Goal: Communication & Community: Connect with others

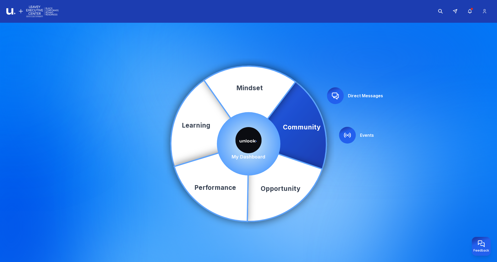
click at [255, 139] on img at bounding box center [248, 140] width 26 height 26
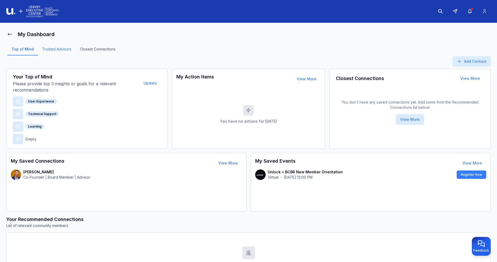
click at [62, 48] on link "Trusted Advisors" at bounding box center [57, 51] width 38 height 9
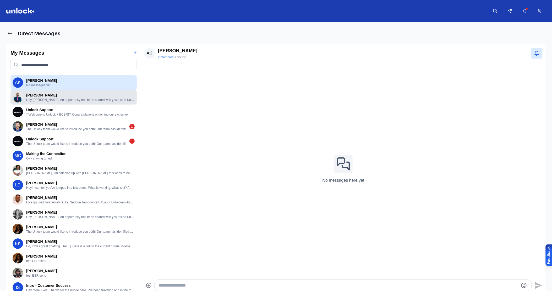
click at [79, 98] on p "Hey [PERSON_NAME]! An opportunity has been shared with you inside Unlock. Take …" at bounding box center [80, 100] width 108 height 4
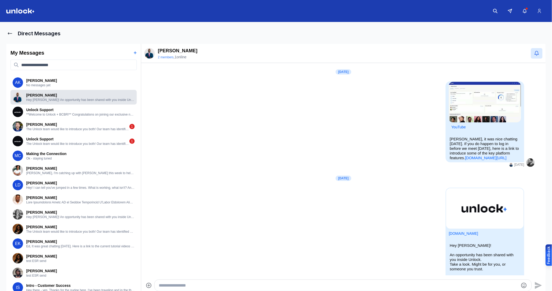
scroll to position [24, 0]
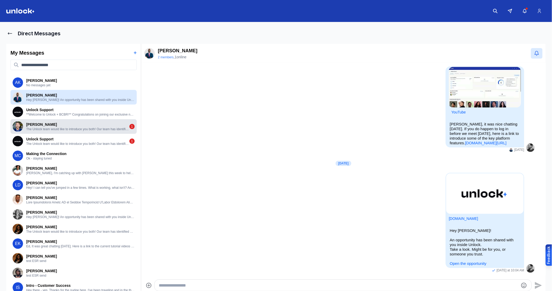
click at [85, 131] on p "The Unlock team would like to introduce you both! Our team has identified you t…" at bounding box center [77, 129] width 103 height 4
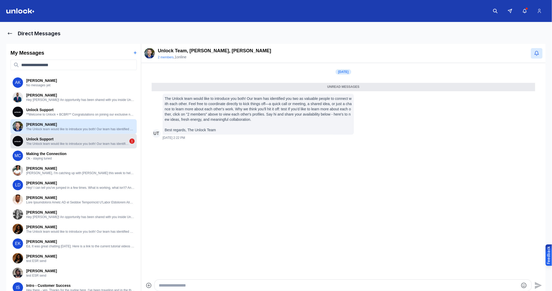
click at [84, 142] on p "The Unlock team would like to introduce you both! Our team has identified you t…" at bounding box center [77, 144] width 103 height 4
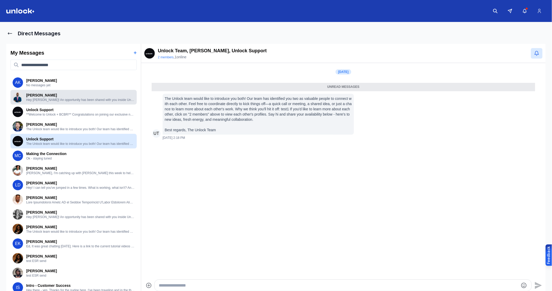
click at [48, 98] on p "Hey Jamaal Glenn! An opportunity has been shared with you inside Unlock. Take a…" at bounding box center [80, 100] width 108 height 4
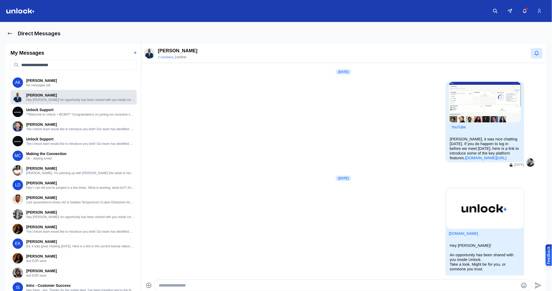
scroll to position [24, 0]
